Goal: Task Accomplishment & Management: Use online tool/utility

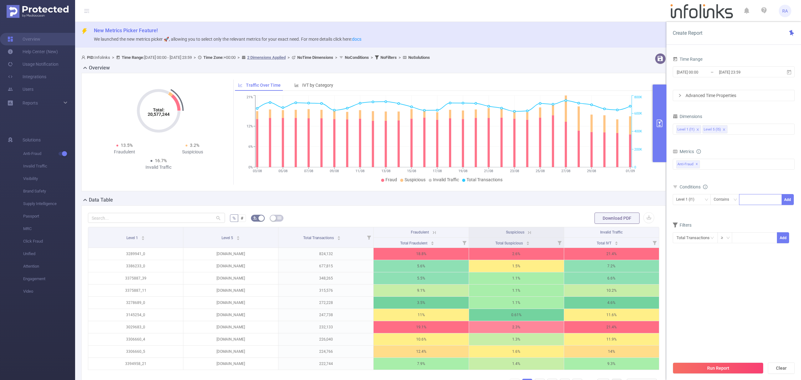
click at [762, 198] on div at bounding box center [760, 199] width 36 height 10
paste input "3439338"
type input "3439338"
click at [787, 199] on button "Add" at bounding box center [787, 199] width 12 height 11
click at [716, 372] on button "Run Report" at bounding box center [717, 367] width 91 height 11
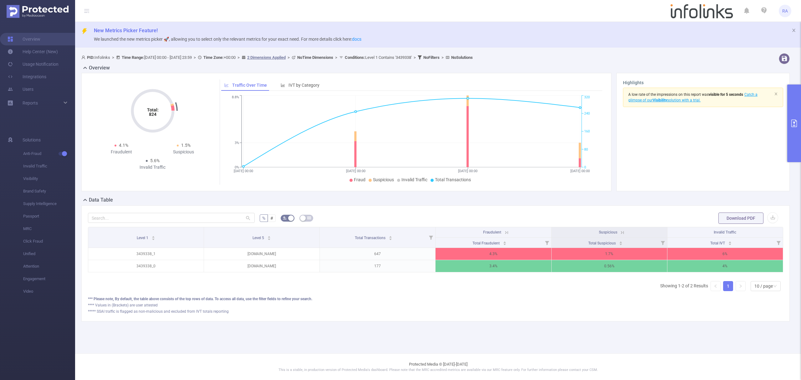
click at [800, 123] on button "primary" at bounding box center [794, 123] width 14 height 78
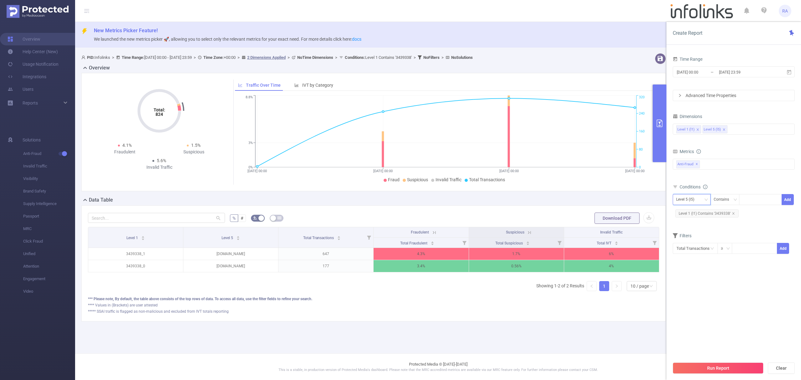
click at [687, 203] on div "Level 5 (l5)" at bounding box center [687, 199] width 23 height 10
click at [685, 215] on li "Level 1 (l1)" at bounding box center [691, 213] width 38 height 10
click at [731, 213] on icon "icon: close" at bounding box center [732, 213] width 3 height 3
click at [745, 202] on input at bounding box center [743, 199] width 3 height 8
paste input "3439619"
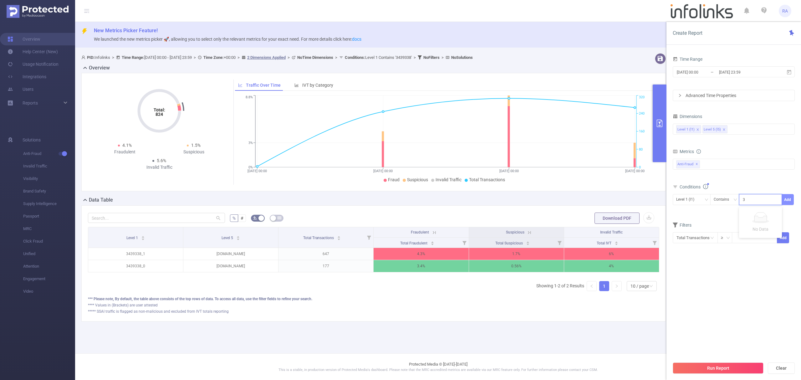
type input "3439619"
click at [786, 202] on button "Add" at bounding box center [787, 199] width 12 height 11
click at [727, 367] on button "Run Report" at bounding box center [717, 367] width 91 height 11
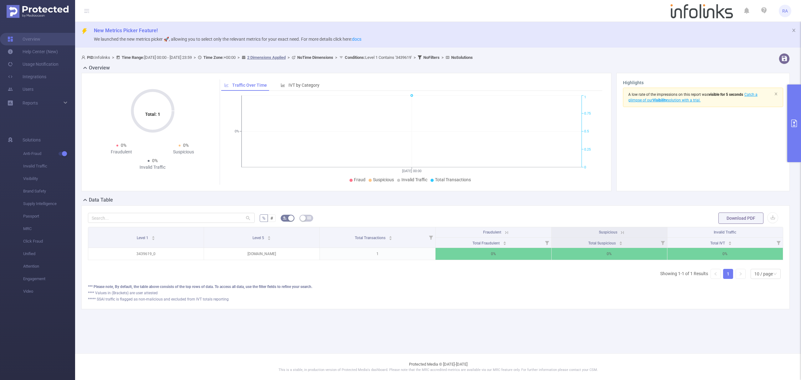
click at [800, 89] on button "primary" at bounding box center [794, 123] width 14 height 78
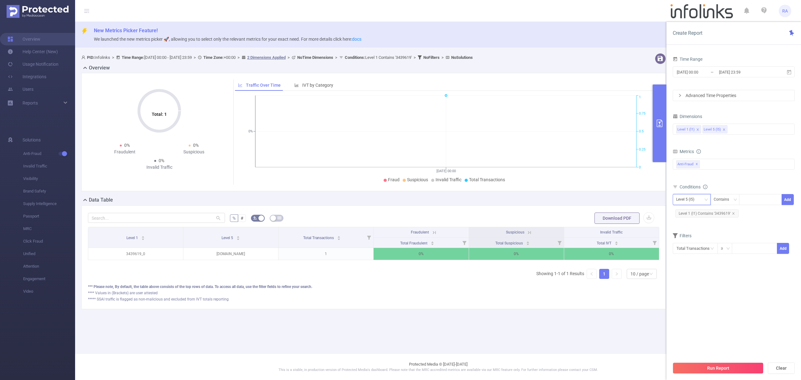
click at [700, 205] on div "Level 5 (l5)" at bounding box center [691, 199] width 31 height 10
click at [694, 214] on li "Level 1 (l1)" at bounding box center [691, 213] width 38 height 10
click at [733, 215] on icon "icon: close" at bounding box center [732, 213] width 3 height 3
click at [745, 204] on div at bounding box center [743, 199] width 3 height 8
paste input "3437607"
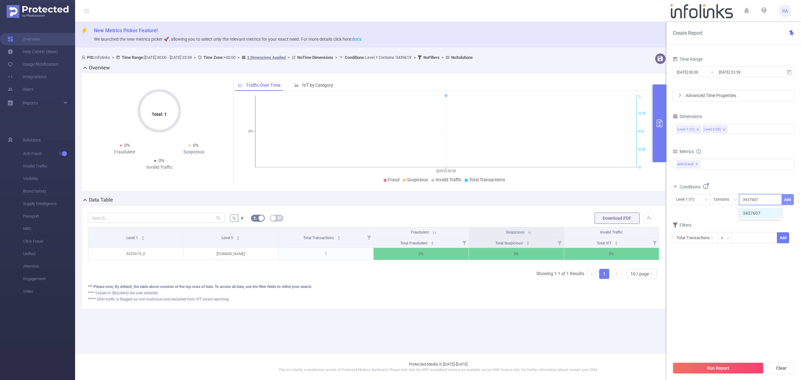
type input "3437607"
click at [787, 198] on button "Add" at bounding box center [787, 199] width 12 height 11
click at [711, 367] on button "Run Report" at bounding box center [717, 367] width 91 height 11
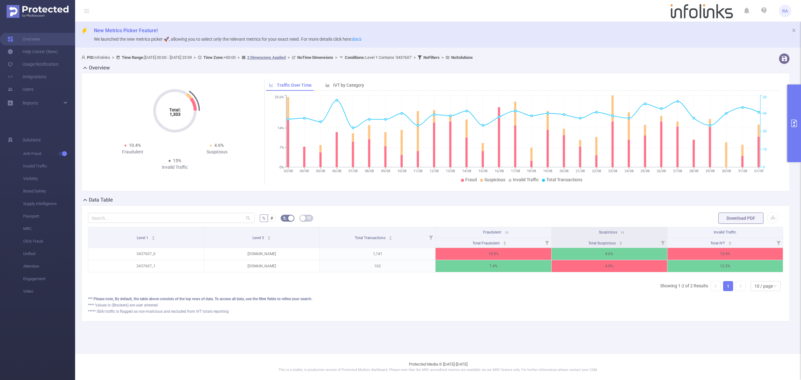
click at [800, 138] on button "primary" at bounding box center [794, 123] width 14 height 78
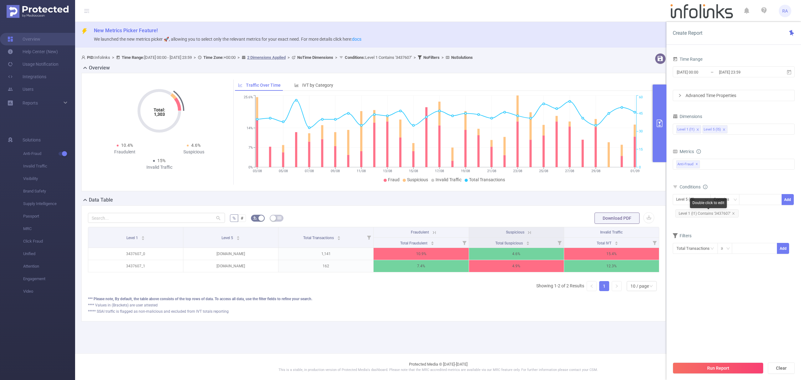
click at [699, 202] on div "Double click to edit" at bounding box center [708, 203] width 37 height 10
click at [687, 202] on div "Level 5 (l5)" at bounding box center [687, 199] width 23 height 10
click at [686, 210] on li "Level 1 (l1)" at bounding box center [691, 213] width 38 height 10
click at [732, 215] on icon "icon: close" at bounding box center [732, 213] width 3 height 3
drag, startPoint x: 757, startPoint y: 203, endPoint x: 764, endPoint y: 202, distance: 6.8
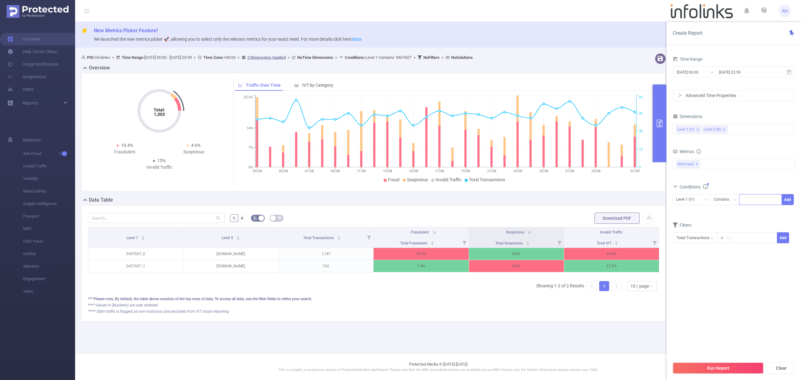
click at [757, 203] on div at bounding box center [760, 199] width 36 height 10
paste input "3429133"
type input "3429133"
click at [760, 213] on li "3429133" at bounding box center [760, 213] width 43 height 10
click at [791, 200] on button "Add" at bounding box center [787, 199] width 12 height 11
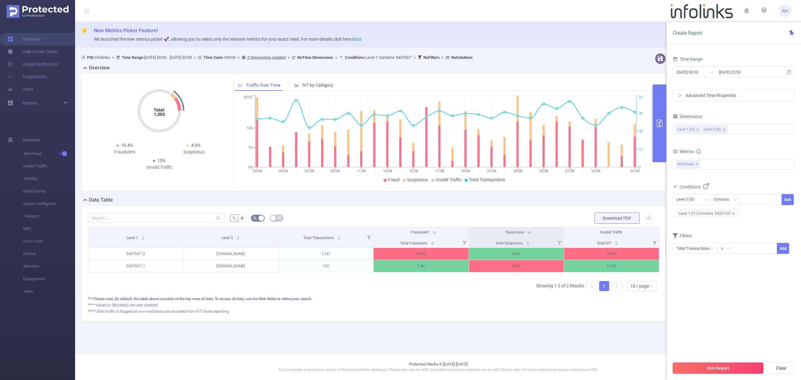
click at [713, 369] on button "Run Report" at bounding box center [717, 367] width 91 height 11
